Goal: Find specific page/section: Find specific page/section

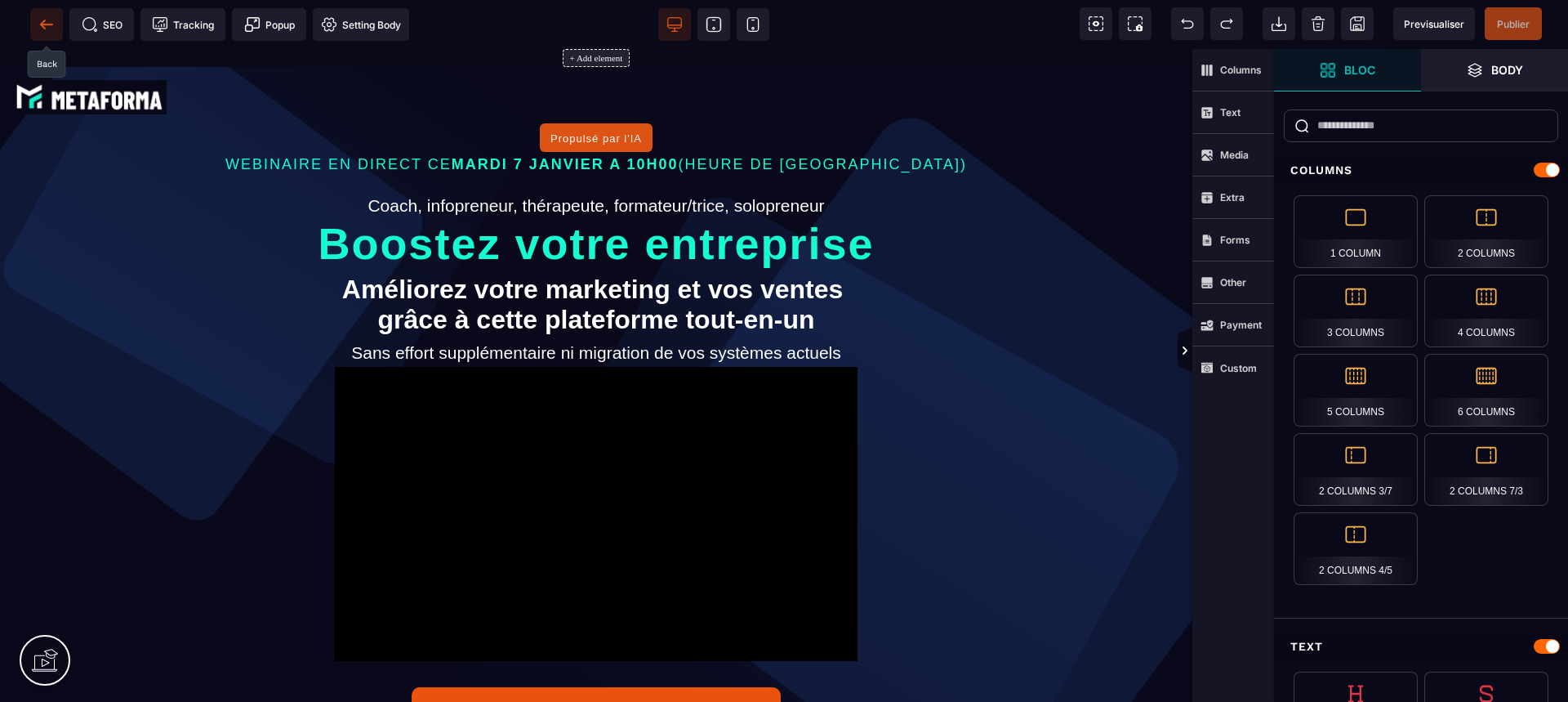
click at [39, 29] on icon at bounding box center [46, 24] width 16 height 16
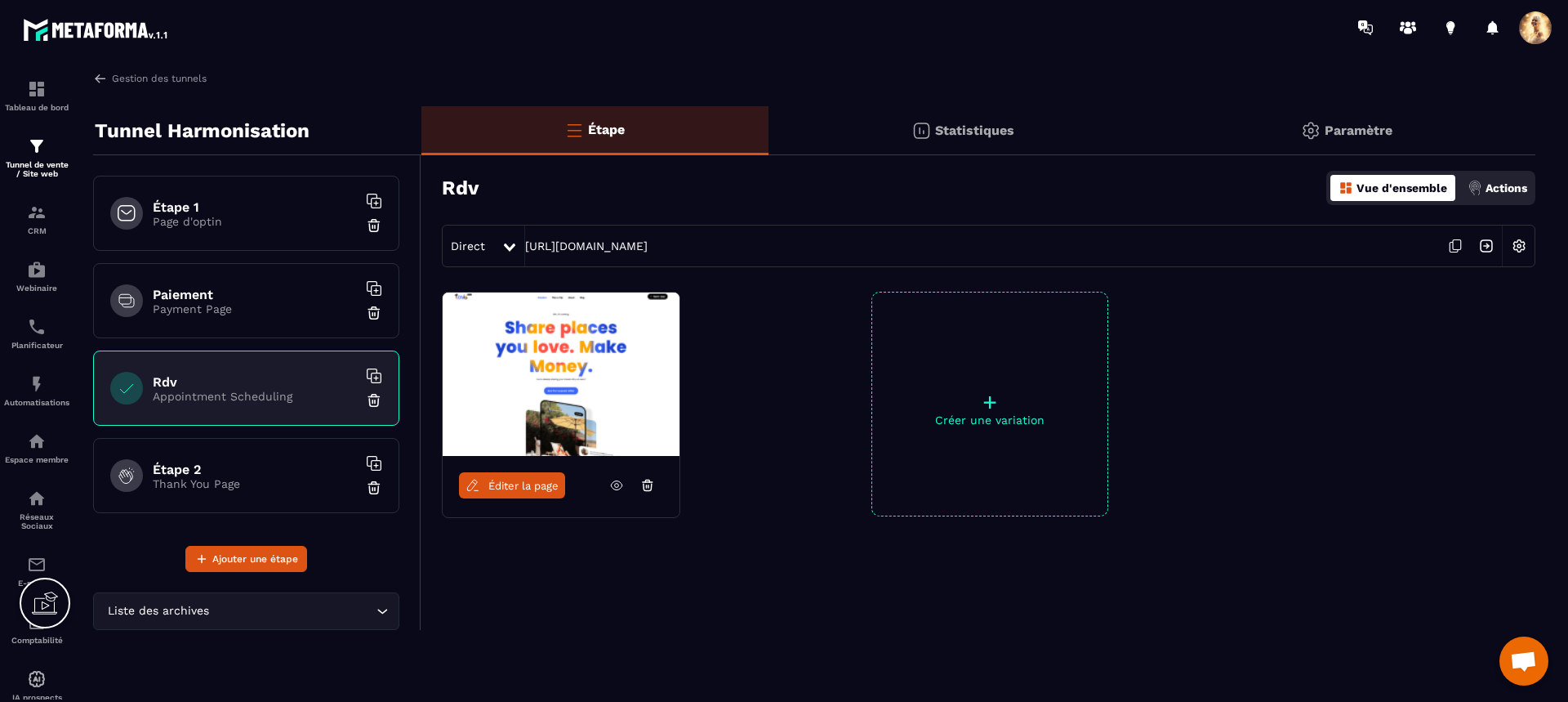
click at [291, 393] on p "Appointment Scheduling" at bounding box center [254, 397] width 204 height 13
click at [509, 486] on span "Éditer la page" at bounding box center [523, 486] width 70 height 12
